Goal: Information Seeking & Learning: Learn about a topic

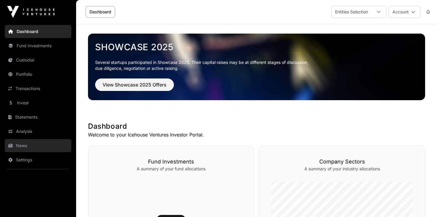
click at [12, 145] on icon at bounding box center [10, 145] width 4 height 4
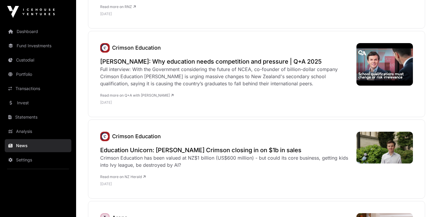
scroll to position [1044, 0]
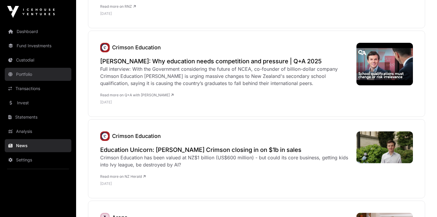
click at [28, 74] on link "Portfolio" at bounding box center [38, 74] width 67 height 13
click at [16, 74] on link "Portfolio" at bounding box center [38, 74] width 67 height 13
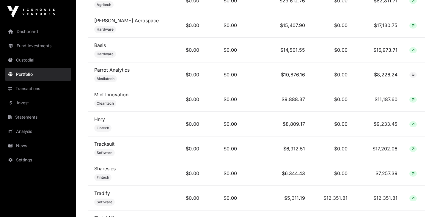
scroll to position [327, 0]
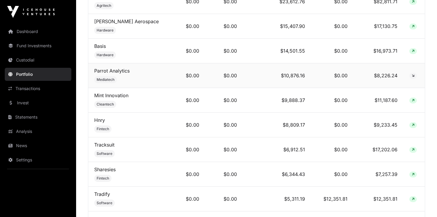
click at [103, 76] on span "Mediatech" at bounding box center [105, 79] width 23 height 7
click at [105, 71] on link "Parrot Analytics" at bounding box center [111, 71] width 35 height 6
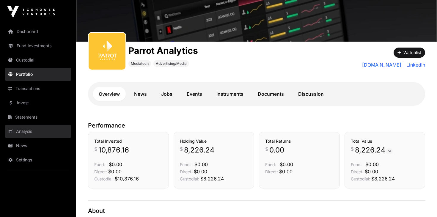
scroll to position [59, 0]
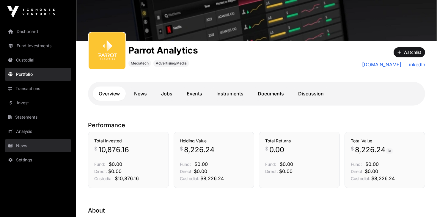
click at [20, 145] on link "News" at bounding box center [38, 145] width 67 height 13
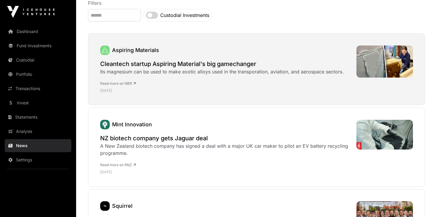
scroll to position [78, 0]
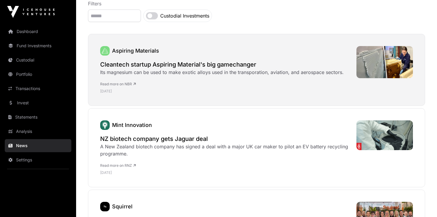
click at [170, 67] on h2 "Cleantech startup Aspiring Material's big gamechanger" at bounding box center [221, 64] width 243 height 8
